Goal: Task Accomplishment & Management: Manage account settings

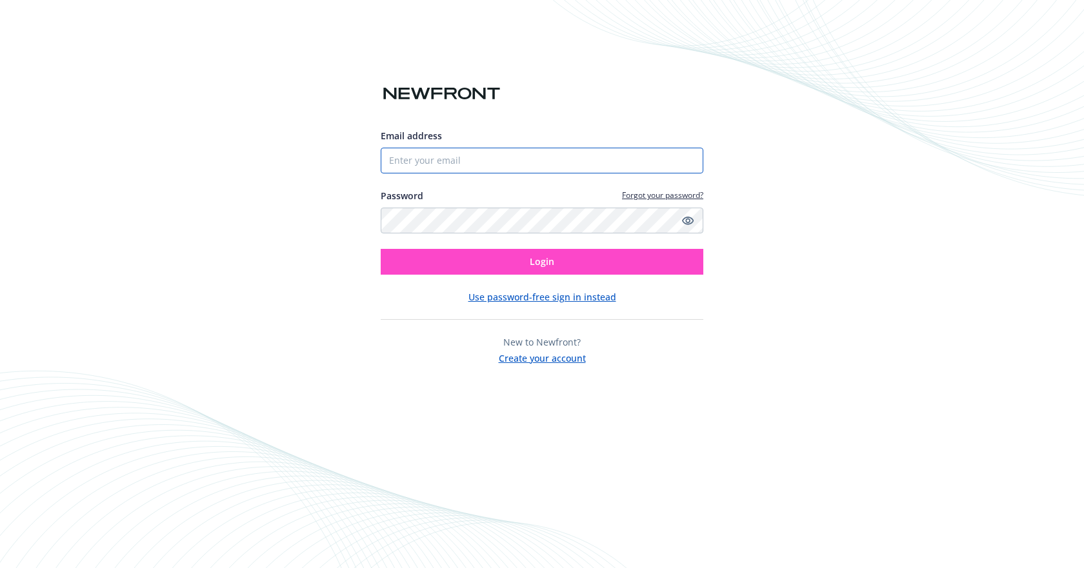
type input "[PERSON_NAME][EMAIL_ADDRESS][DOMAIN_NAME]"
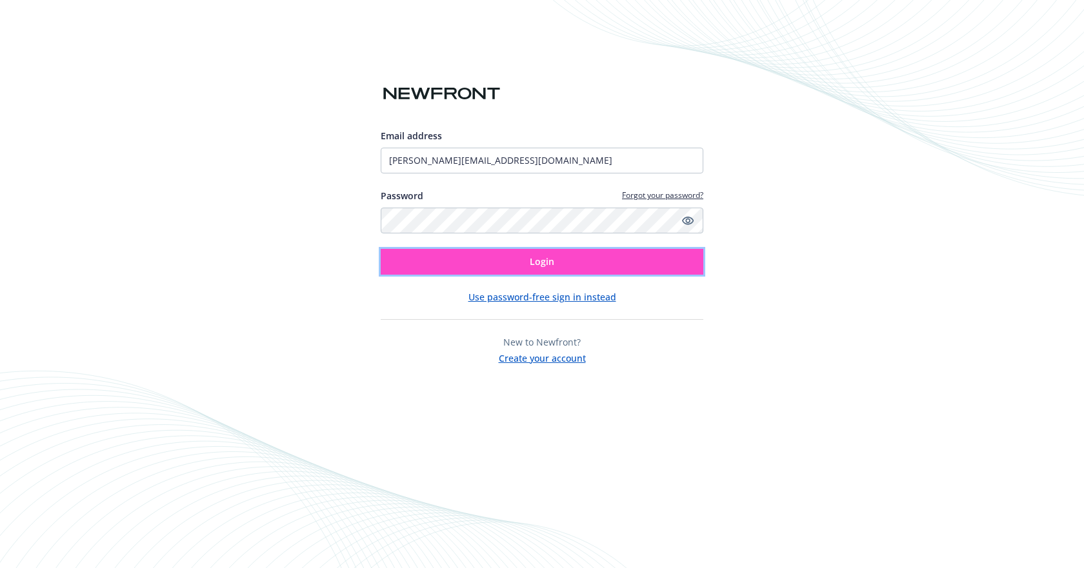
click at [565, 263] on button "Login" at bounding box center [542, 262] width 323 height 26
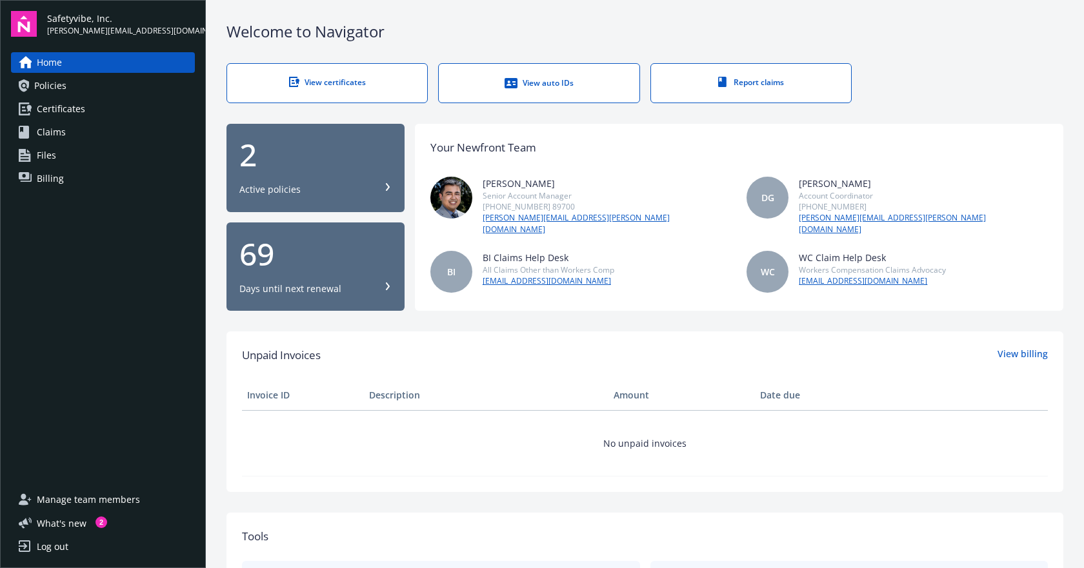
click at [57, 134] on span "Claims" at bounding box center [51, 132] width 29 height 21
